Goal: Task Accomplishment & Management: Use online tool/utility

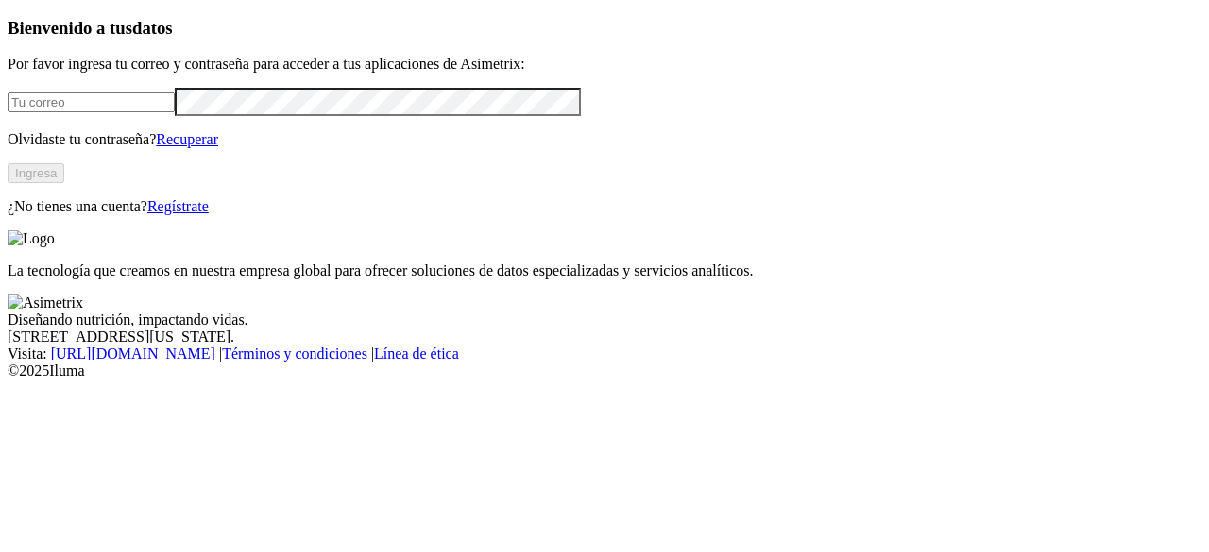
click at [175, 112] on input "email" at bounding box center [91, 103] width 167 height 20
type input "[EMAIL_ADDRESS][DOMAIN_NAME]"
click at [64, 183] on button "Ingresa" at bounding box center [36, 173] width 57 height 20
